Goal: Information Seeking & Learning: Find specific fact

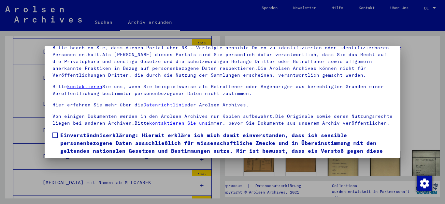
scroll to position [53, 0]
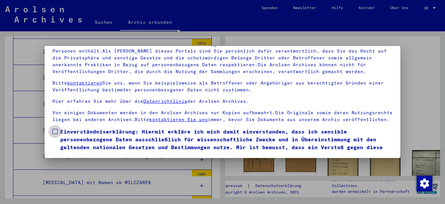
click at [54, 134] on span at bounding box center [54, 131] width 5 height 5
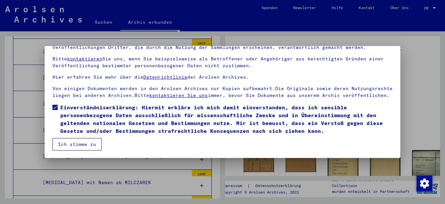
scroll to position [31, 0]
click at [81, 143] on button "Ich stimme zu" at bounding box center [76, 144] width 49 height 12
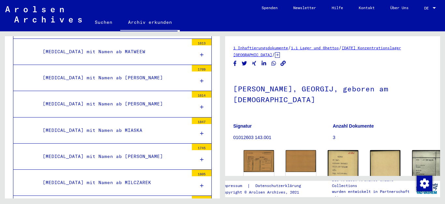
click at [105, 22] on link "Suchen" at bounding box center [103, 22] width 33 height 16
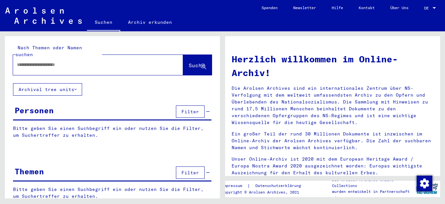
click at [81, 61] on input "text" at bounding box center [90, 64] width 147 height 7
type input "**********"
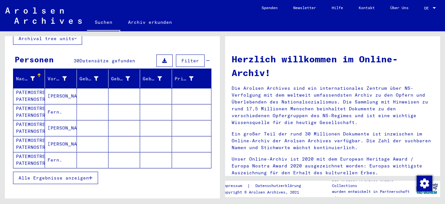
scroll to position [65, 0]
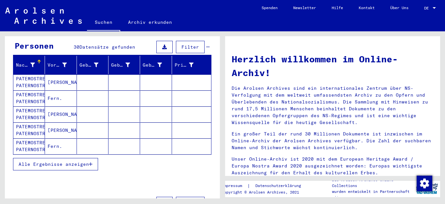
click at [48, 161] on span "Alle Ergebnisse anzeigen" at bounding box center [54, 164] width 70 height 6
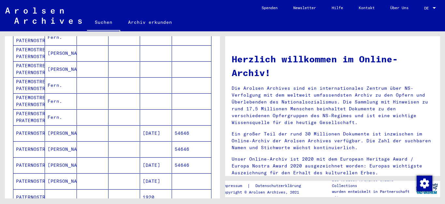
scroll to position [148, 0]
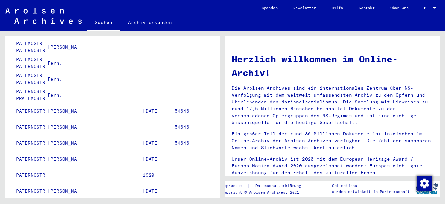
click at [57, 104] on mat-cell "[PERSON_NAME]" at bounding box center [61, 111] width 32 height 16
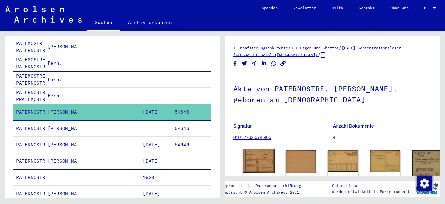
click at [253, 157] on img at bounding box center [259, 161] width 32 height 24
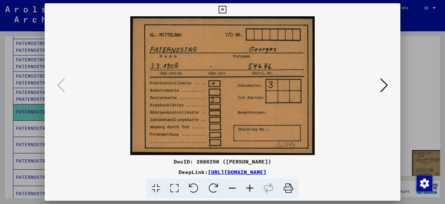
click at [384, 84] on icon at bounding box center [384, 85] width 8 height 16
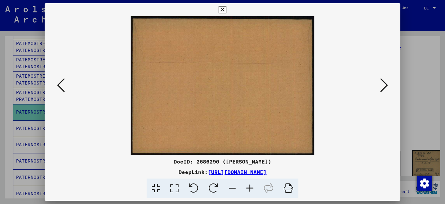
click at [384, 84] on icon at bounding box center [384, 85] width 8 height 16
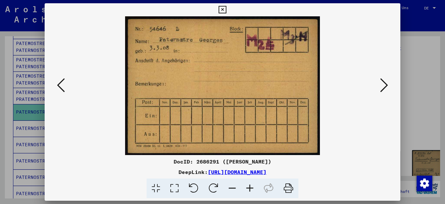
click at [384, 84] on icon at bounding box center [384, 85] width 8 height 16
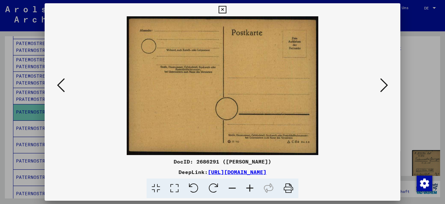
click at [384, 84] on icon at bounding box center [384, 85] width 8 height 16
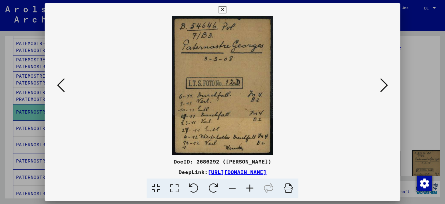
click at [383, 83] on icon at bounding box center [384, 85] width 8 height 16
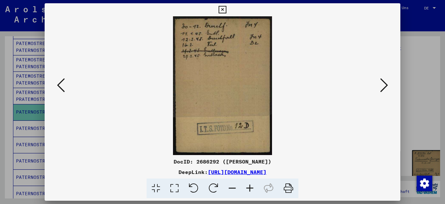
click at [383, 83] on icon at bounding box center [384, 85] width 8 height 16
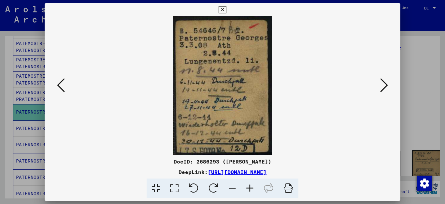
click at [58, 84] on icon at bounding box center [61, 85] width 8 height 16
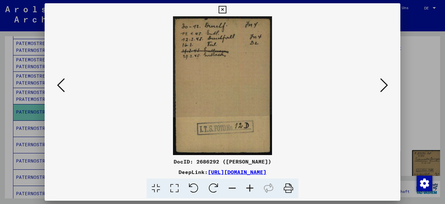
click at [384, 82] on icon at bounding box center [384, 85] width 8 height 16
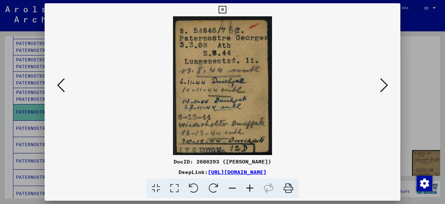
click at [385, 82] on icon at bounding box center [384, 85] width 8 height 16
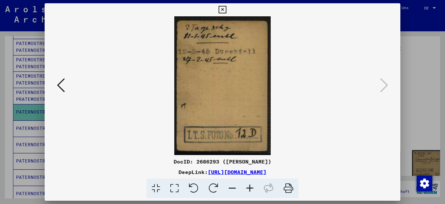
click at [226, 9] on icon at bounding box center [222, 10] width 7 height 8
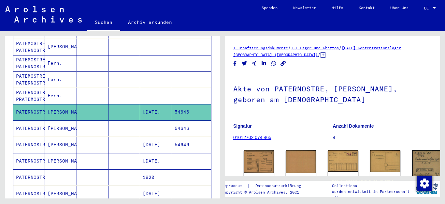
click at [51, 121] on mat-cell "[PERSON_NAME]" at bounding box center [61, 128] width 32 height 16
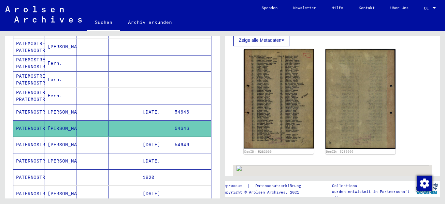
scroll to position [196, 0]
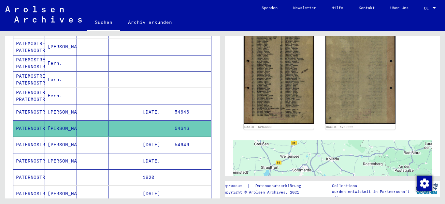
click at [55, 137] on mat-cell "[PERSON_NAME]" at bounding box center [61, 145] width 32 height 16
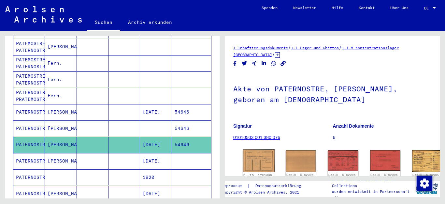
click at [259, 156] on img at bounding box center [259, 160] width 32 height 23
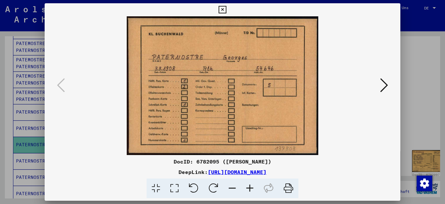
click at [384, 84] on icon at bounding box center [384, 85] width 8 height 16
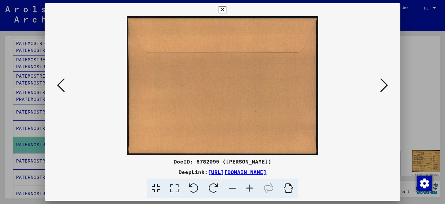
click at [385, 84] on icon at bounding box center [384, 85] width 8 height 16
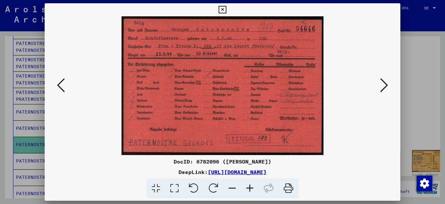
click at [385, 84] on icon at bounding box center [384, 85] width 8 height 16
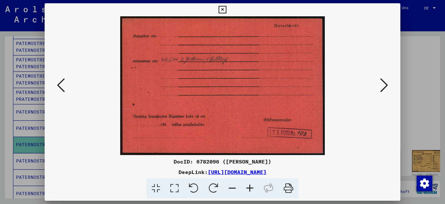
click at [385, 84] on icon at bounding box center [384, 85] width 8 height 16
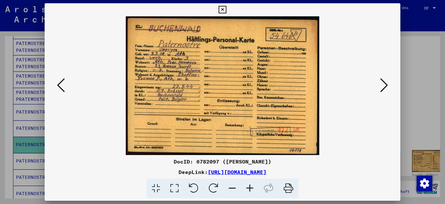
click at [385, 84] on icon at bounding box center [384, 85] width 8 height 16
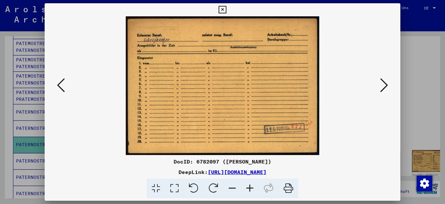
click at [385, 85] on icon at bounding box center [384, 85] width 8 height 16
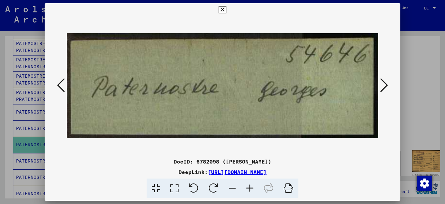
click at [385, 85] on icon at bounding box center [384, 85] width 8 height 16
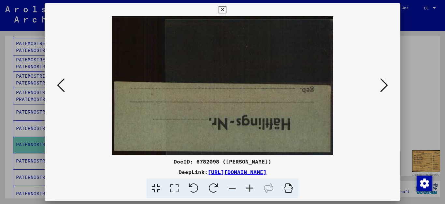
click at [385, 85] on icon at bounding box center [384, 85] width 8 height 16
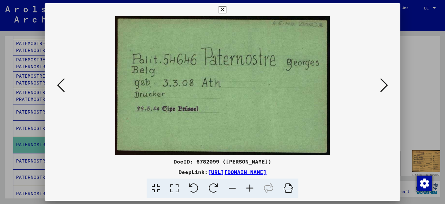
click at [385, 86] on icon at bounding box center [384, 85] width 8 height 16
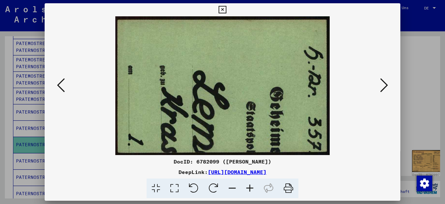
click at [385, 86] on icon at bounding box center [384, 85] width 8 height 16
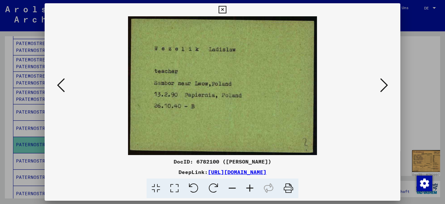
click at [385, 86] on icon at bounding box center [384, 85] width 8 height 16
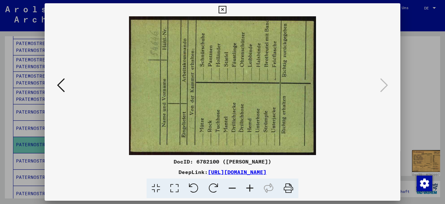
click at [385, 86] on icon at bounding box center [384, 85] width 8 height 16
click at [226, 8] on icon at bounding box center [222, 10] width 7 height 8
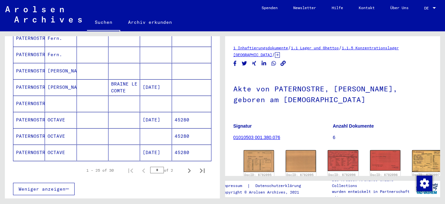
scroll to position [410, 0]
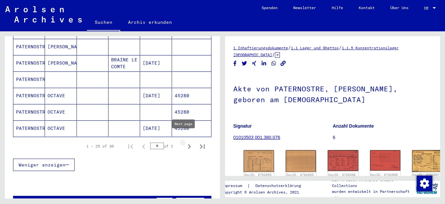
click at [185, 142] on icon "Next page" at bounding box center [189, 146] width 9 height 9
type input "*"
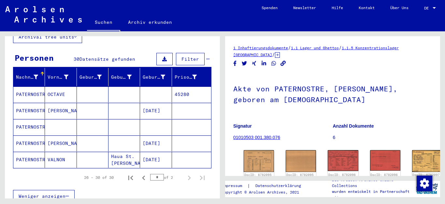
scroll to position [47, 0]
